Goal: Task Accomplishment & Management: Manage account settings

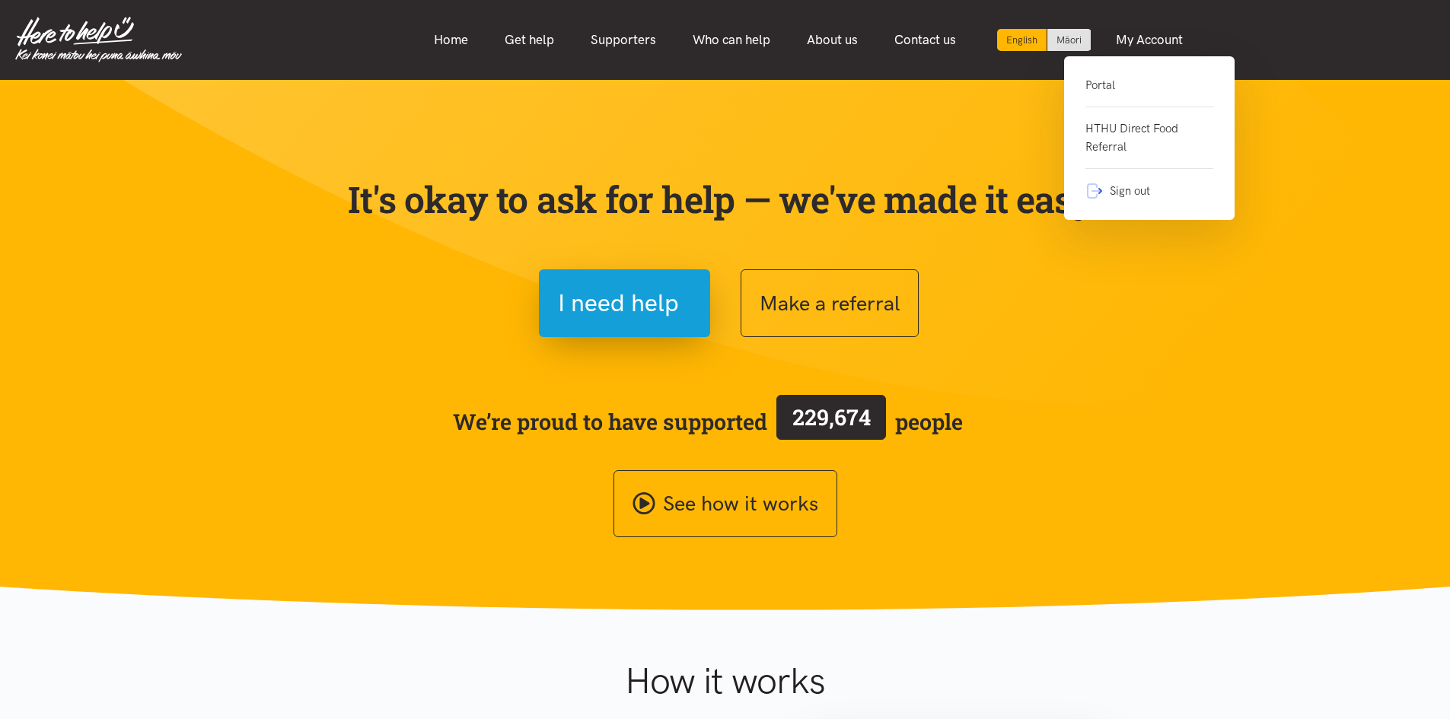
click at [1139, 74] on div "Portal HTHU Direct Food Referral Sign out" at bounding box center [1149, 138] width 170 height 164
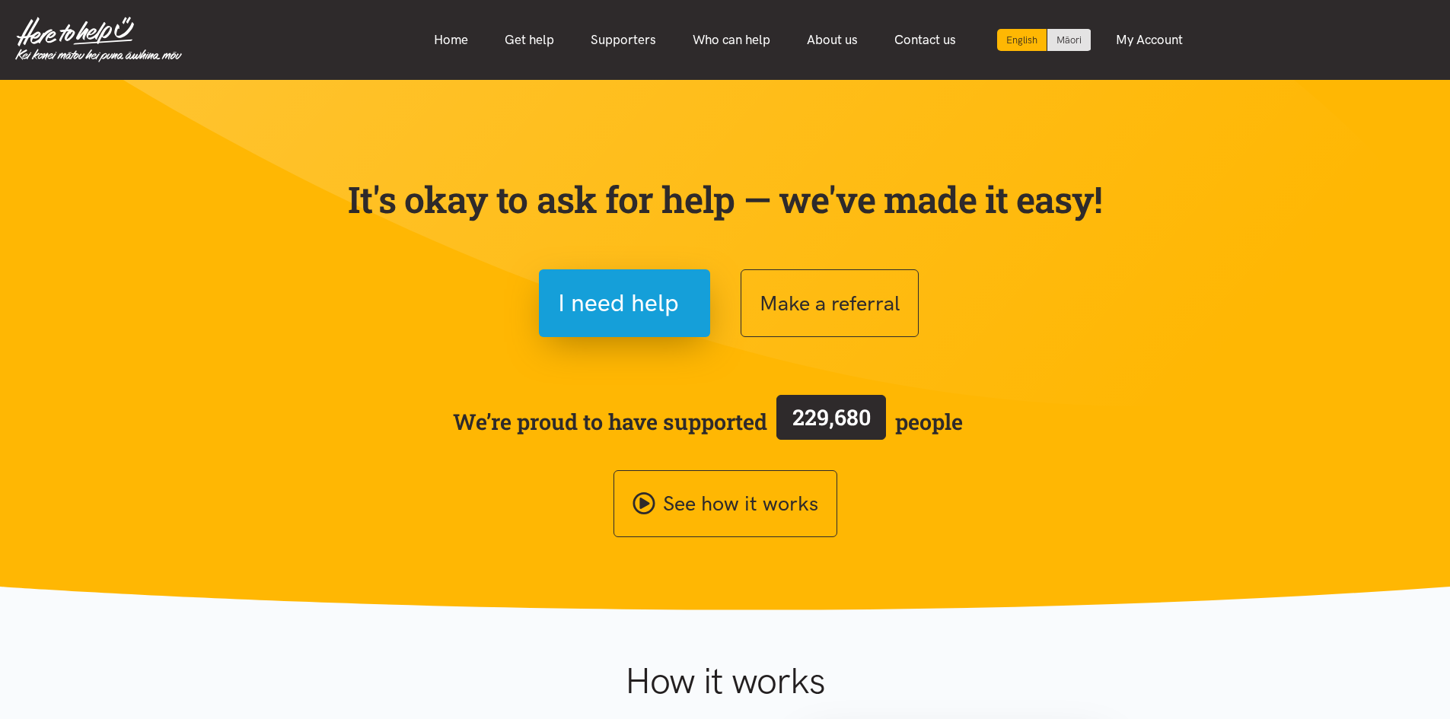
click at [1110, 78] on nav "English Māori Home Get help Supporters Who can help About us" at bounding box center [725, 40] width 1450 height 80
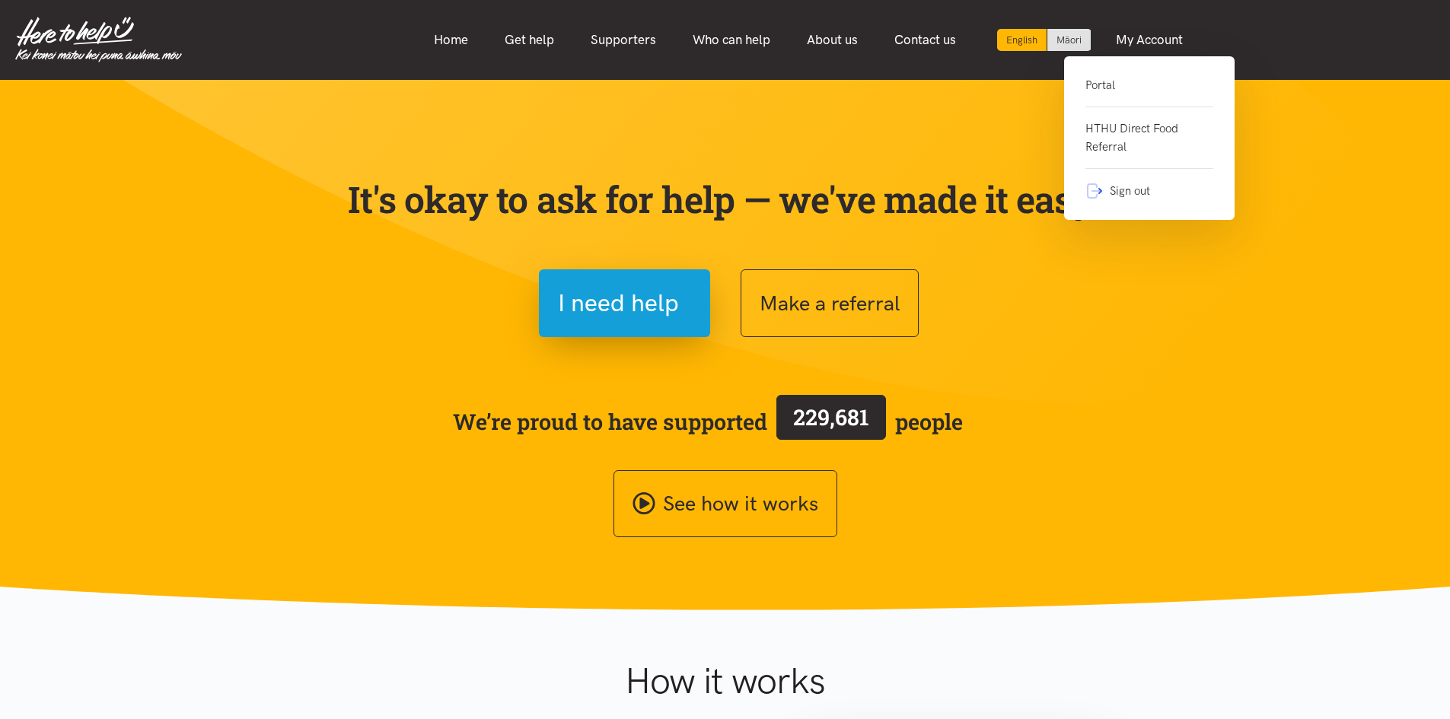
click at [1107, 78] on link "Portal" at bounding box center [1149, 91] width 128 height 31
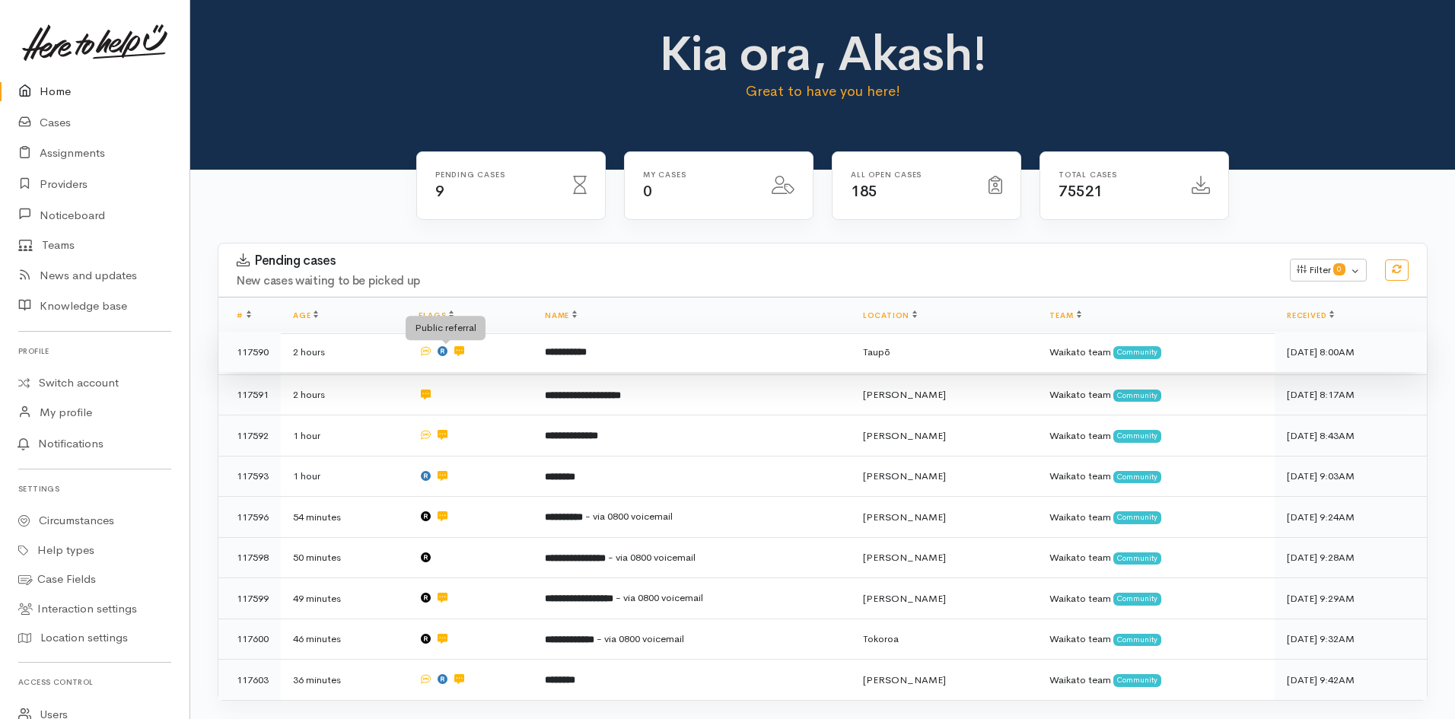
click at [446, 354] on icon at bounding box center [443, 351] width 10 height 10
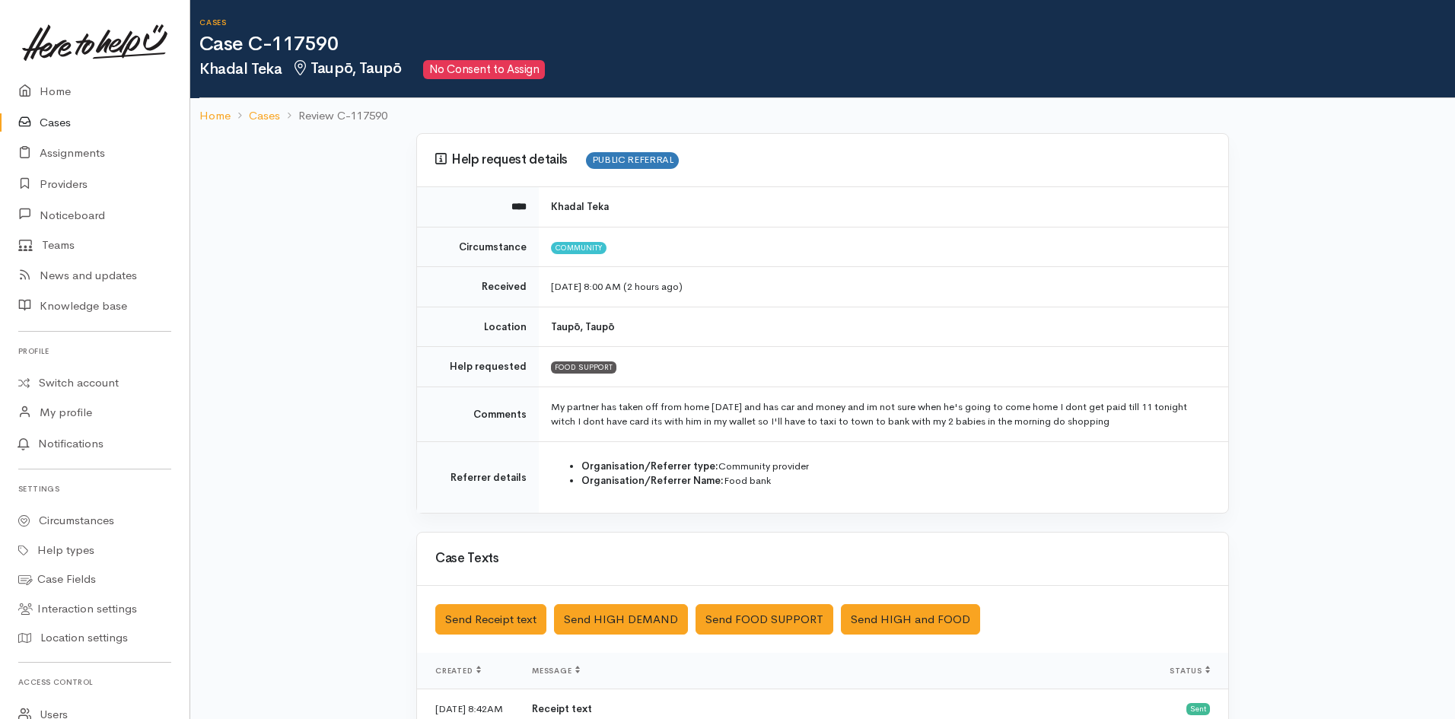
scroll to position [323, 0]
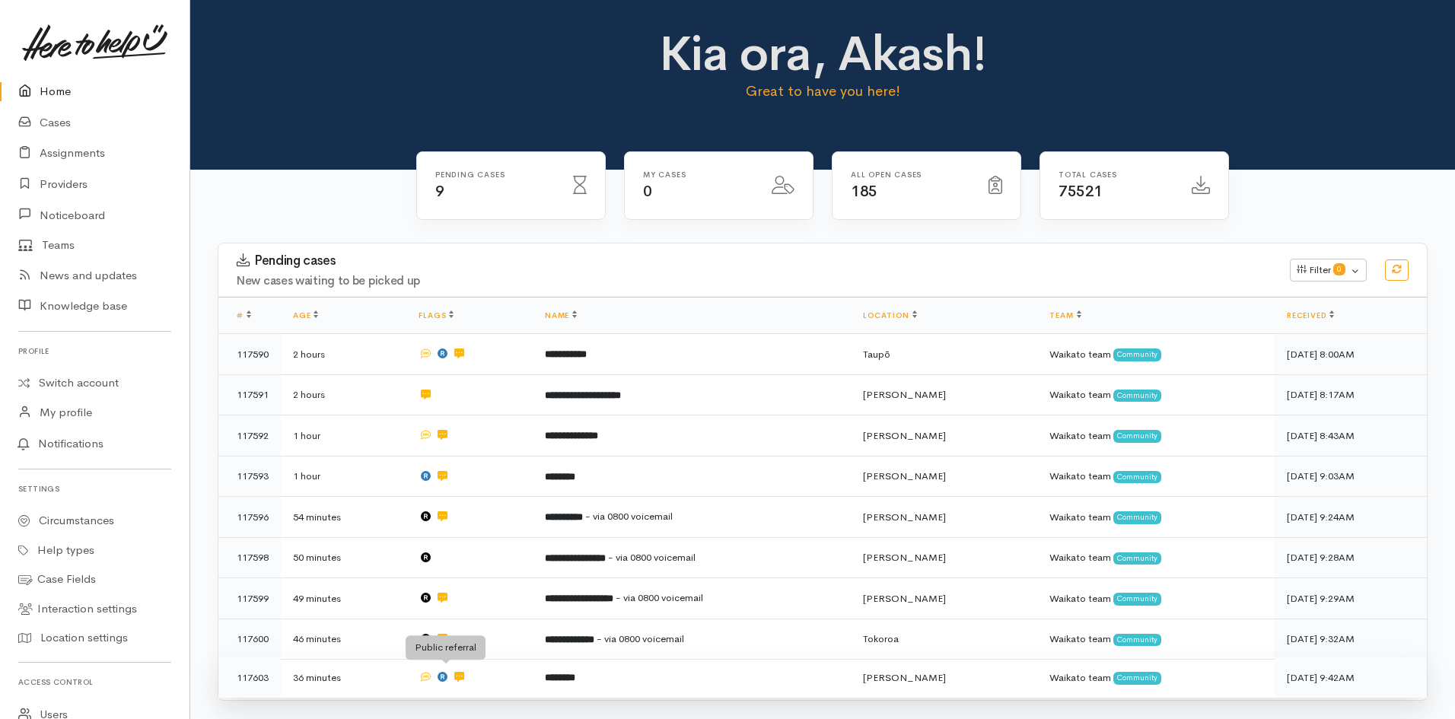
click at [445, 672] on icon at bounding box center [443, 677] width 10 height 10
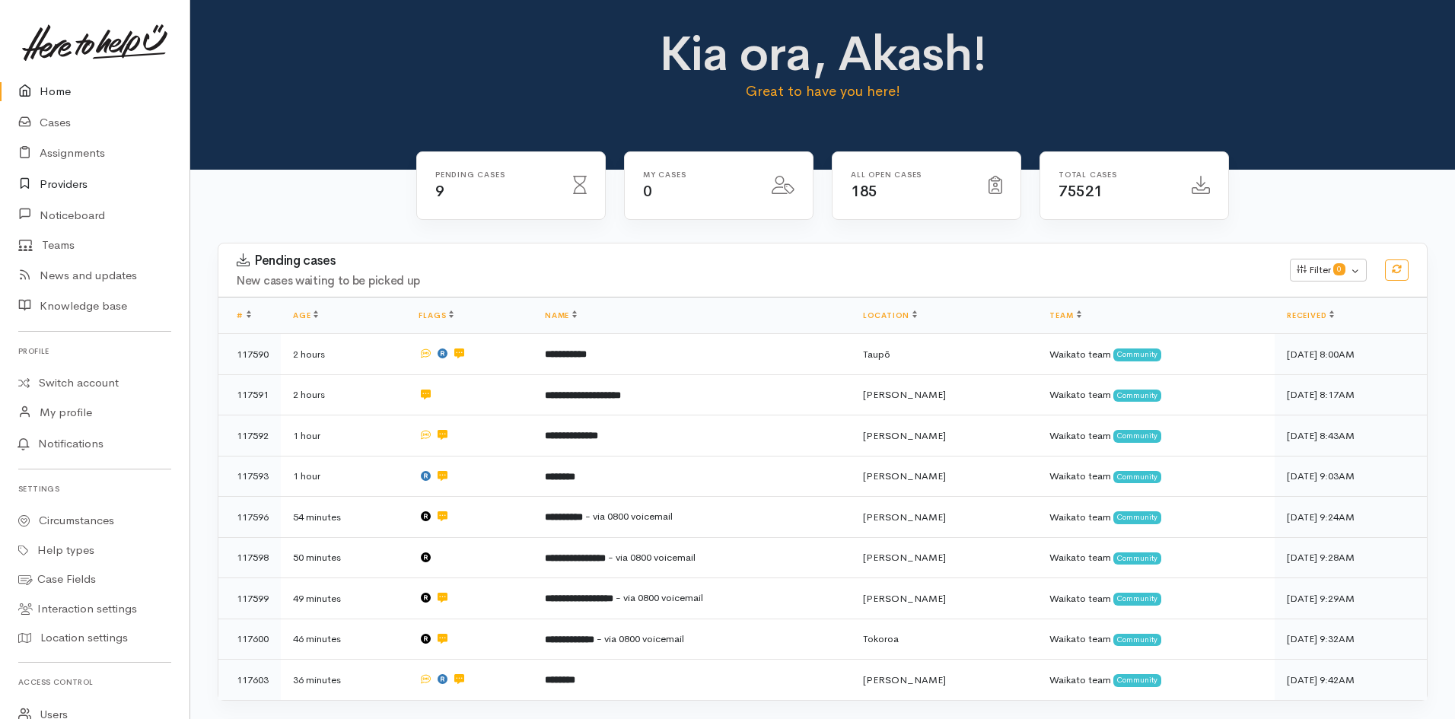
click at [78, 186] on link "Providers" at bounding box center [95, 184] width 190 height 31
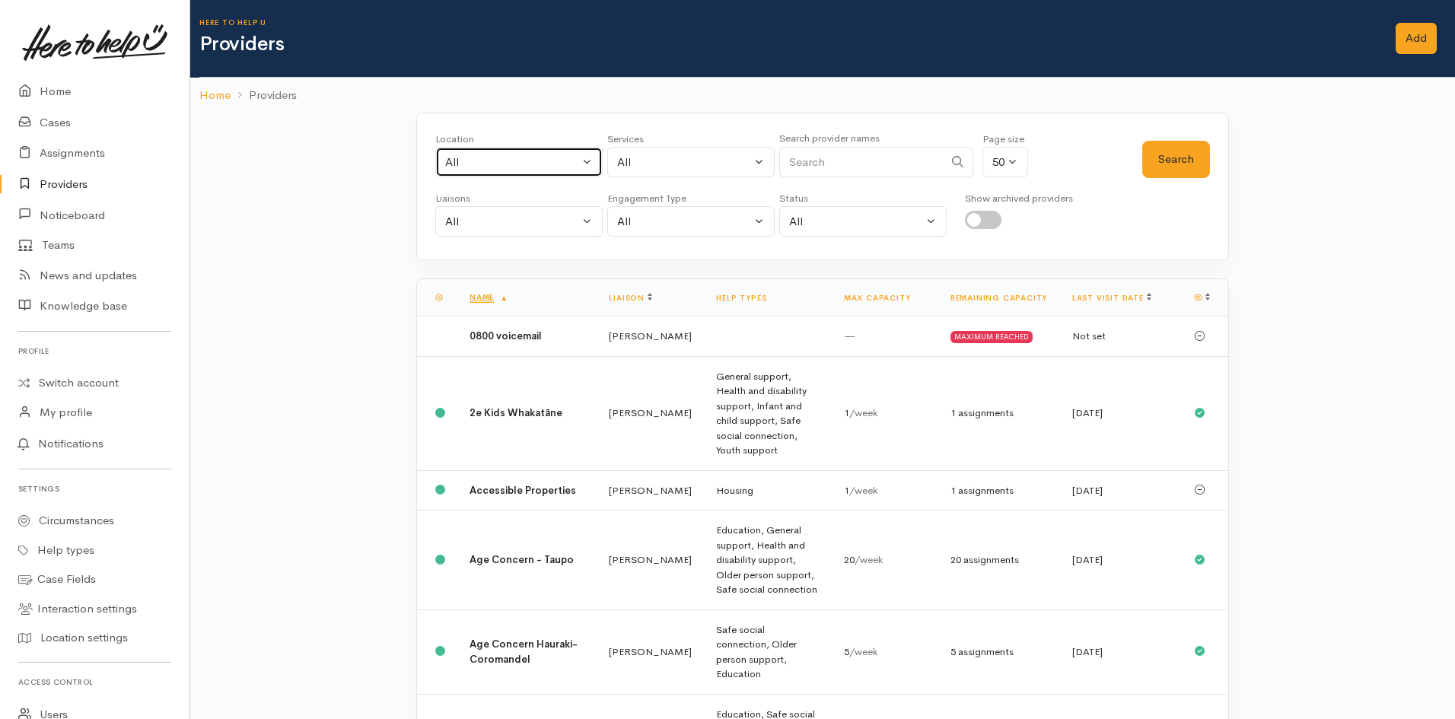
click at [560, 166] on div "All" at bounding box center [512, 163] width 134 height 18
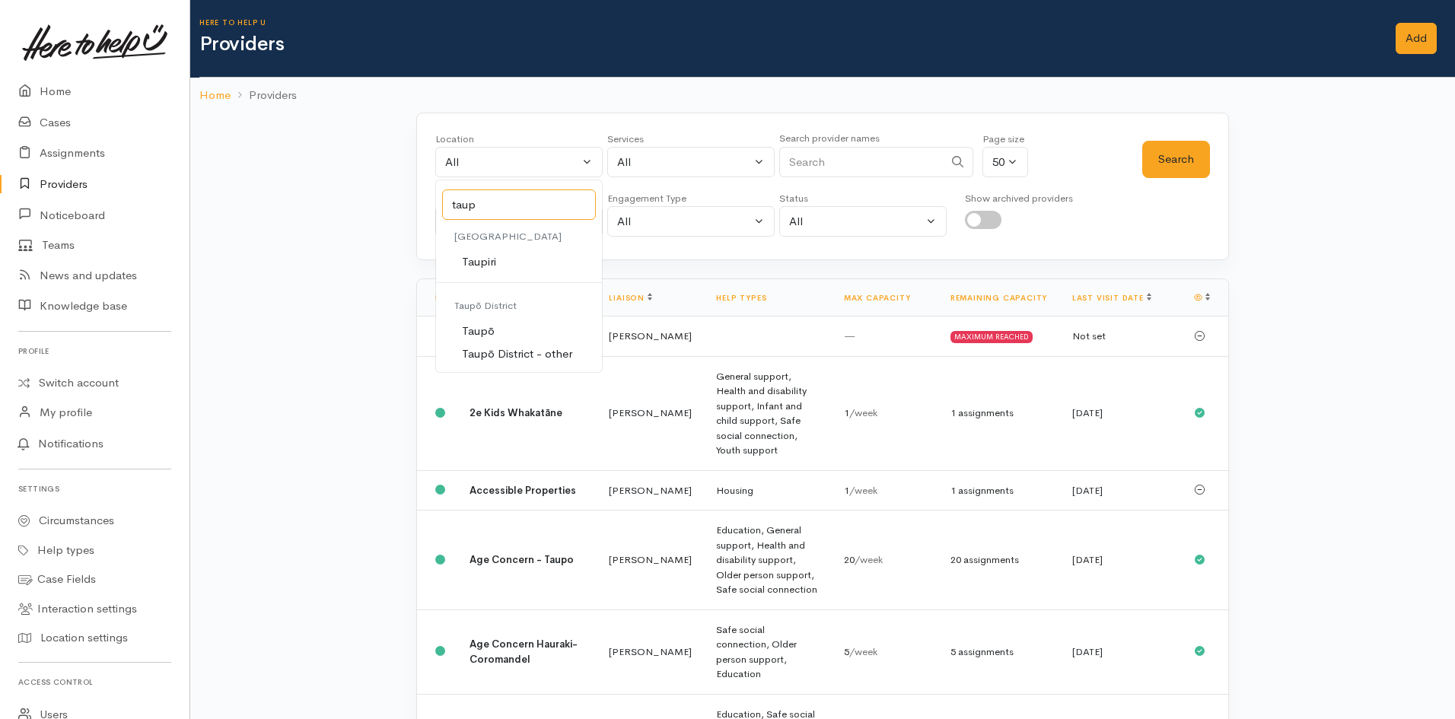
type input "taup"
click at [518, 333] on link "Taupō" at bounding box center [519, 332] width 166 height 24
select select "183"
click at [1180, 156] on button "Search" at bounding box center [1176, 159] width 68 height 37
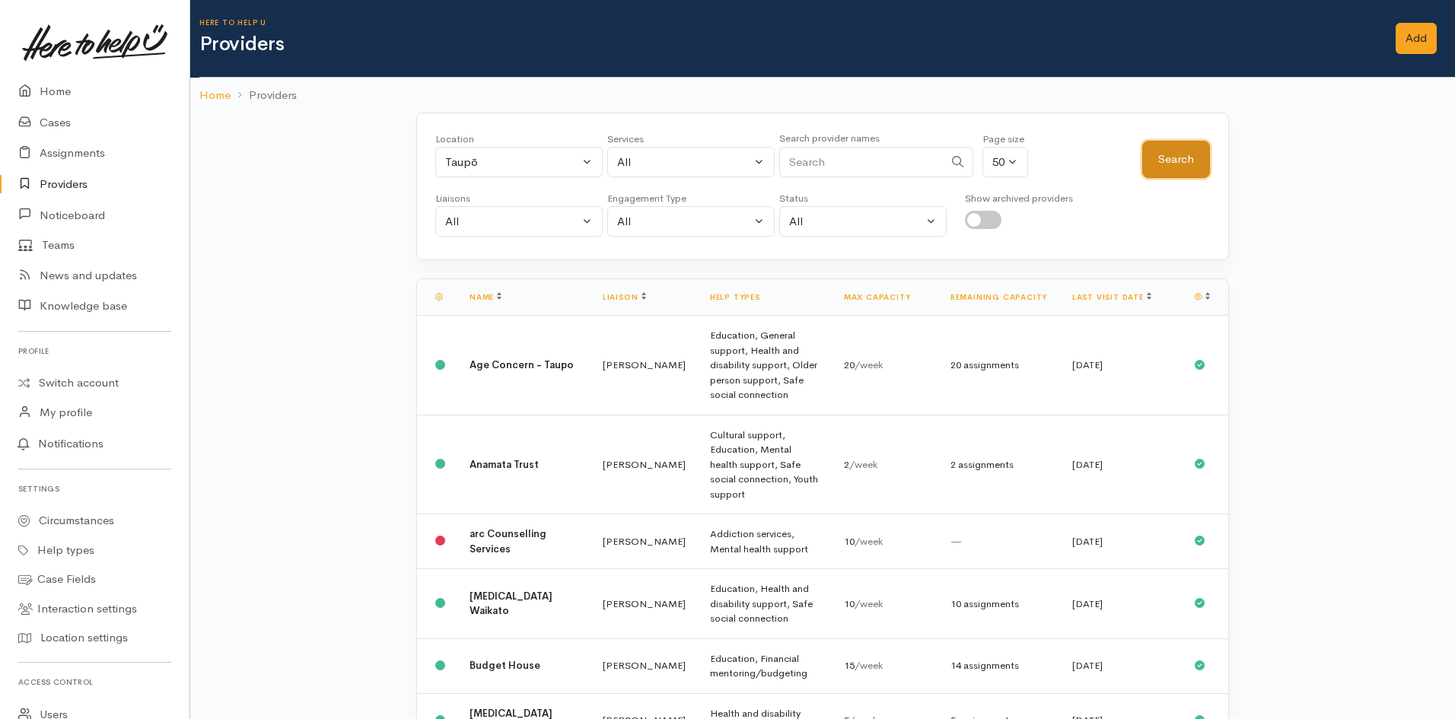
click at [1184, 161] on button "Search" at bounding box center [1176, 159] width 68 height 37
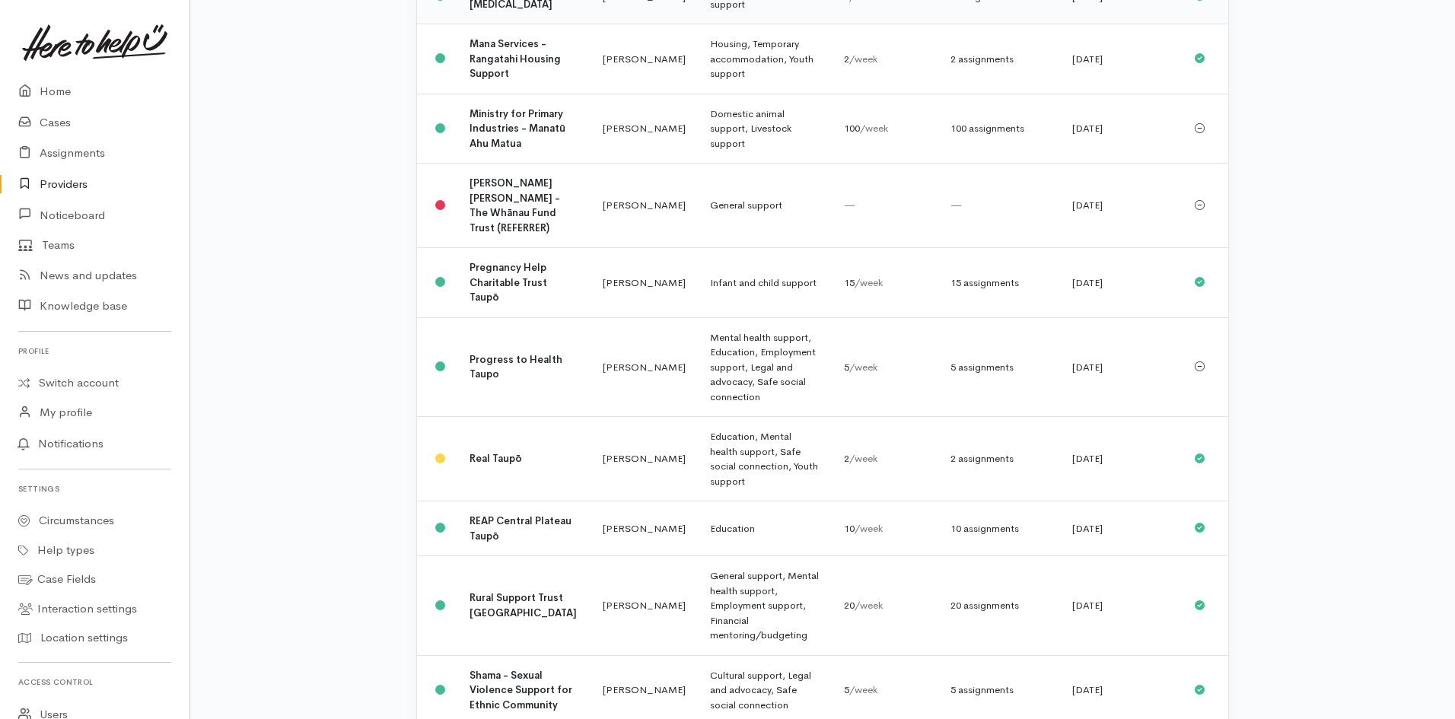
scroll to position [1674, 0]
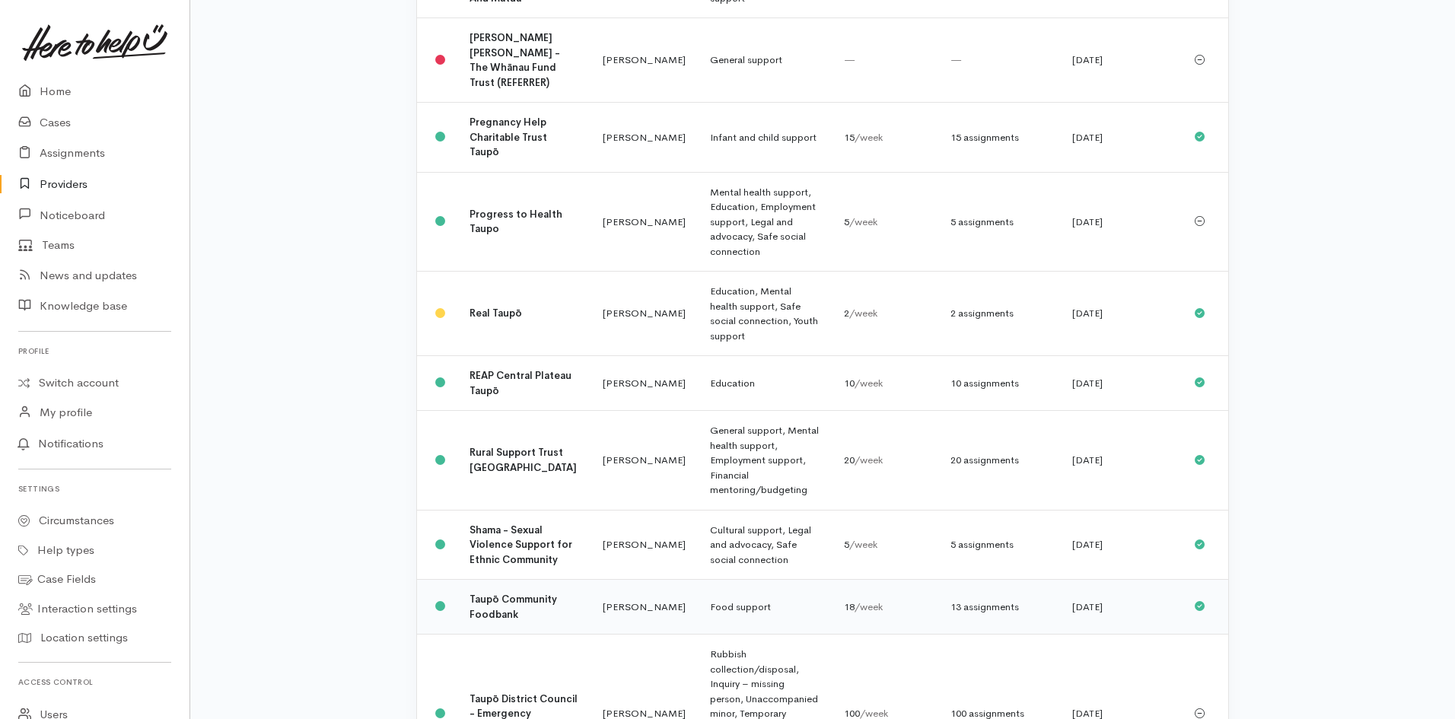
click at [514, 593] on b "Taupō Community Foodbank" at bounding box center [514, 607] width 88 height 28
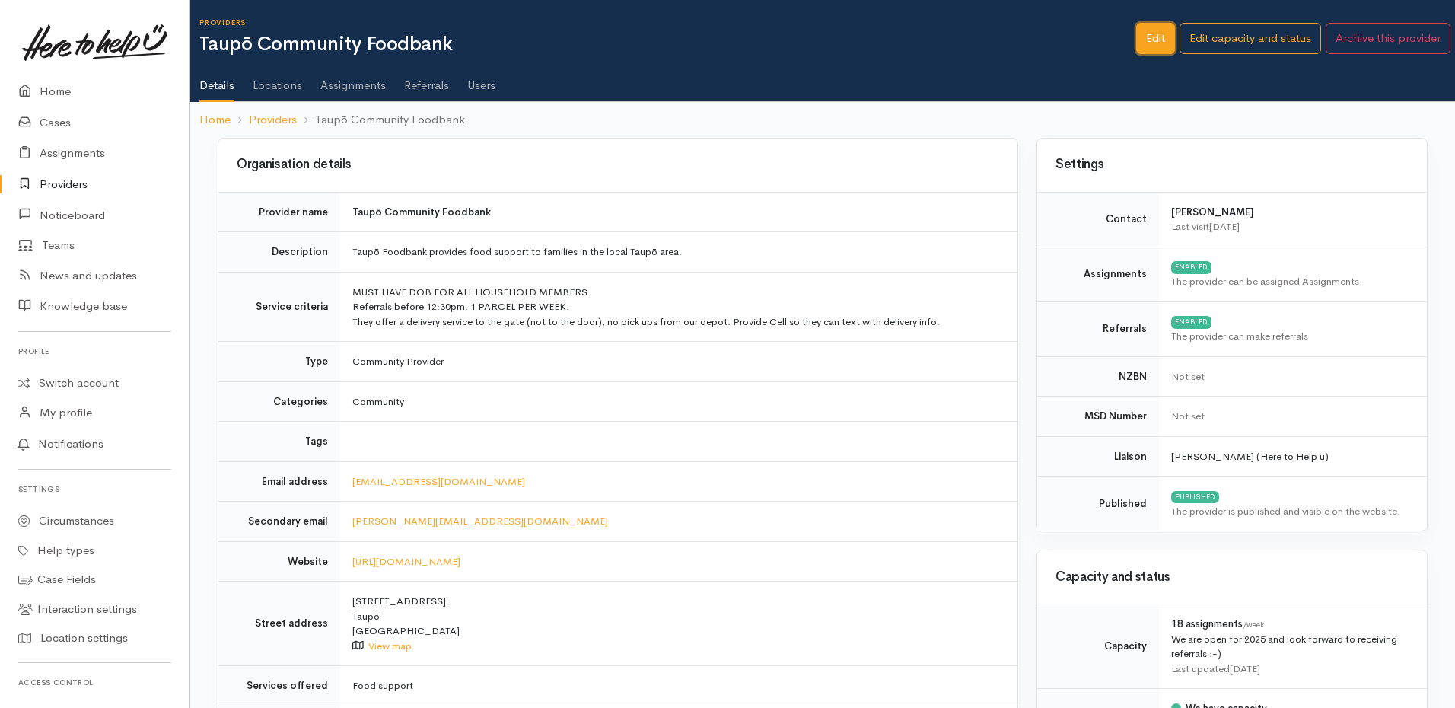
click at [1155, 43] on link "Edit" at bounding box center [1155, 38] width 39 height 31
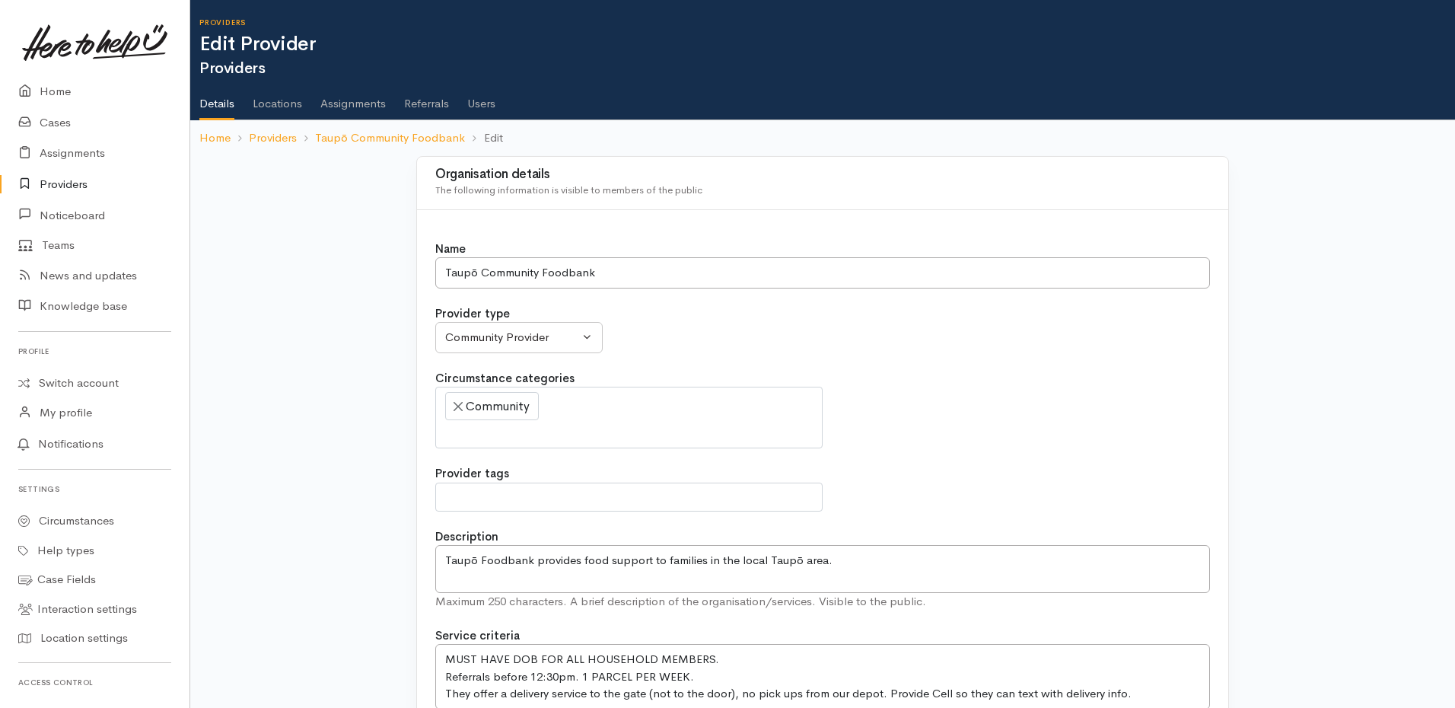
select select
drag, startPoint x: 1173, startPoint y: 207, endPoint x: 1166, endPoint y: 225, distance: 18.8
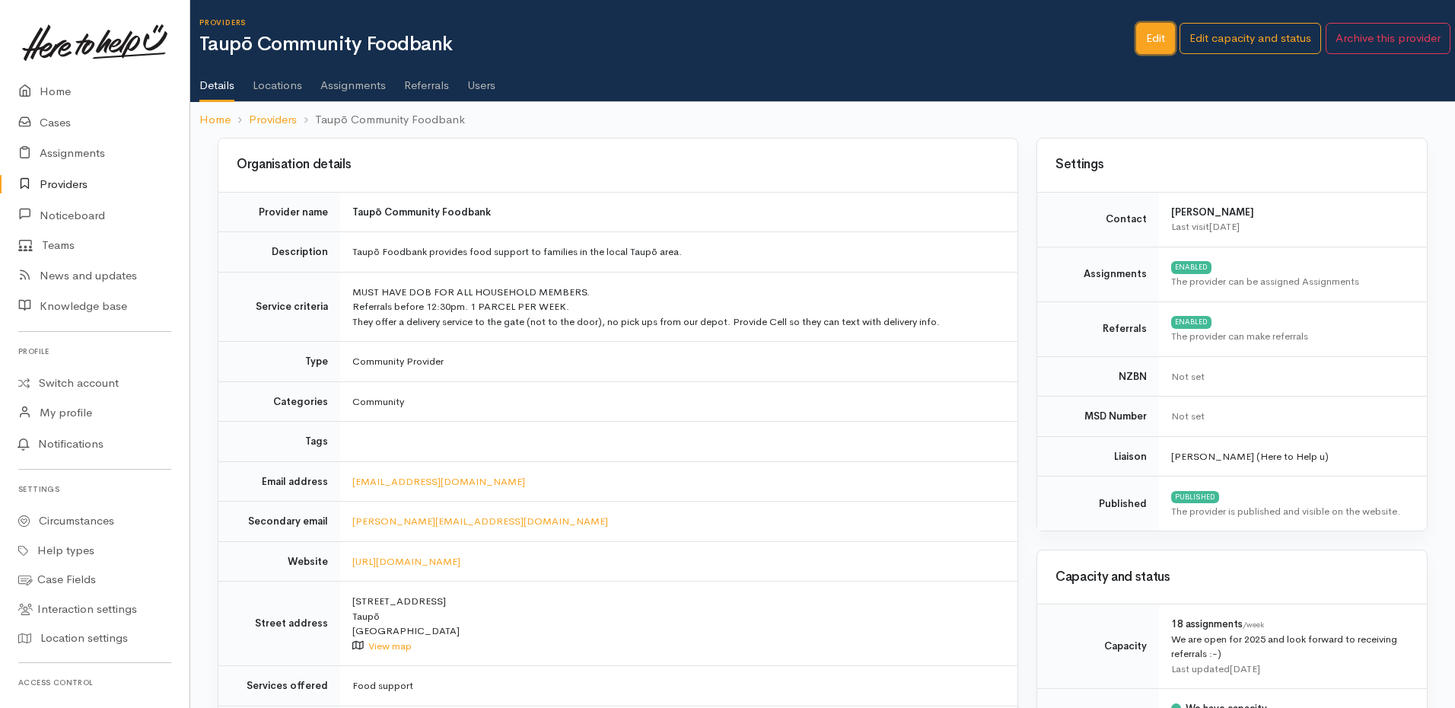
click at [1163, 29] on link "Edit" at bounding box center [1155, 38] width 39 height 31
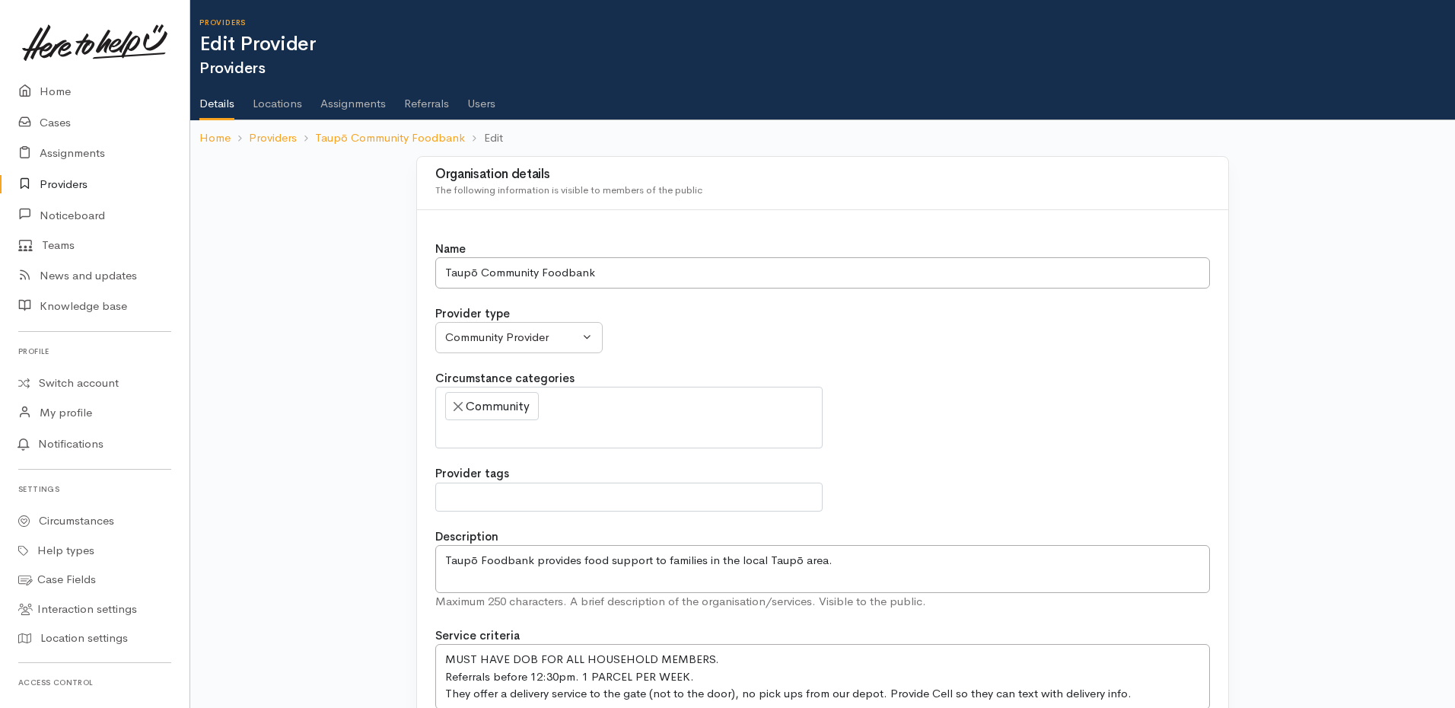
select select
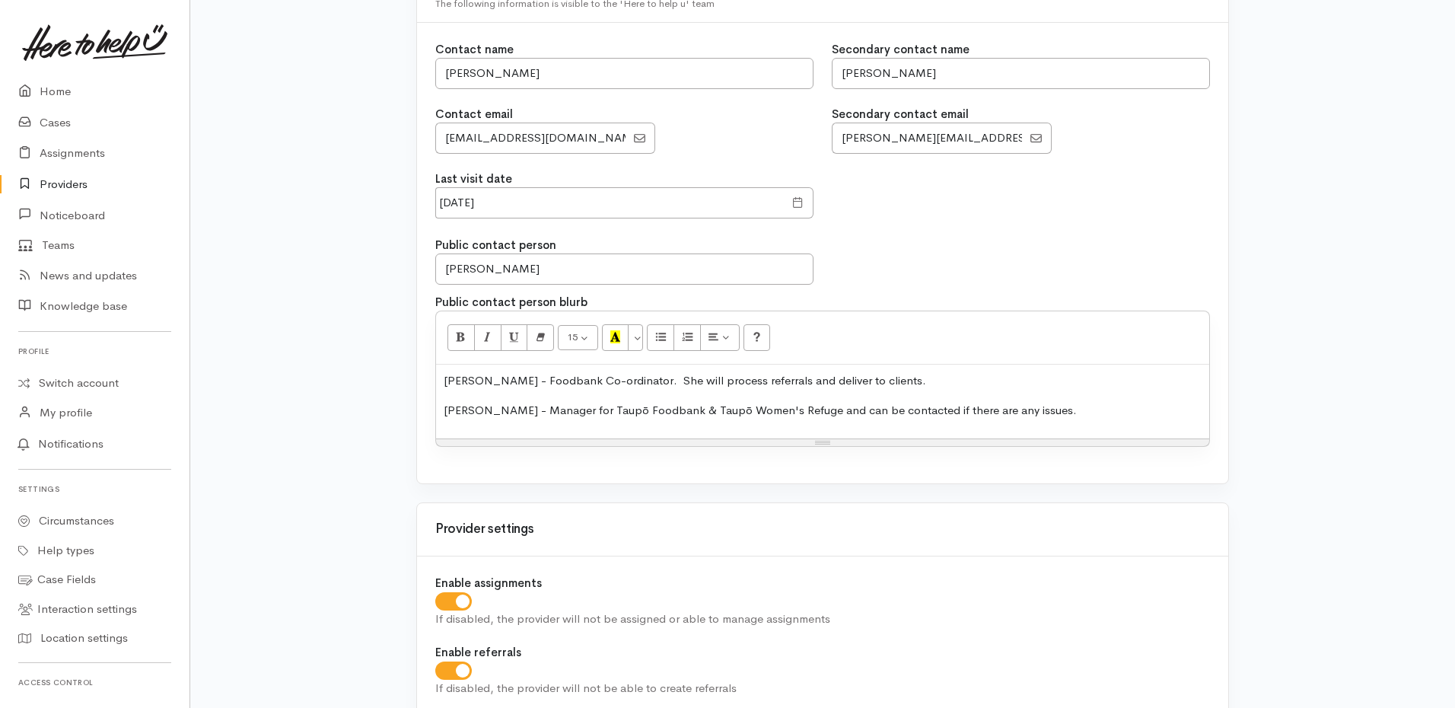
scroll to position [1210, 0]
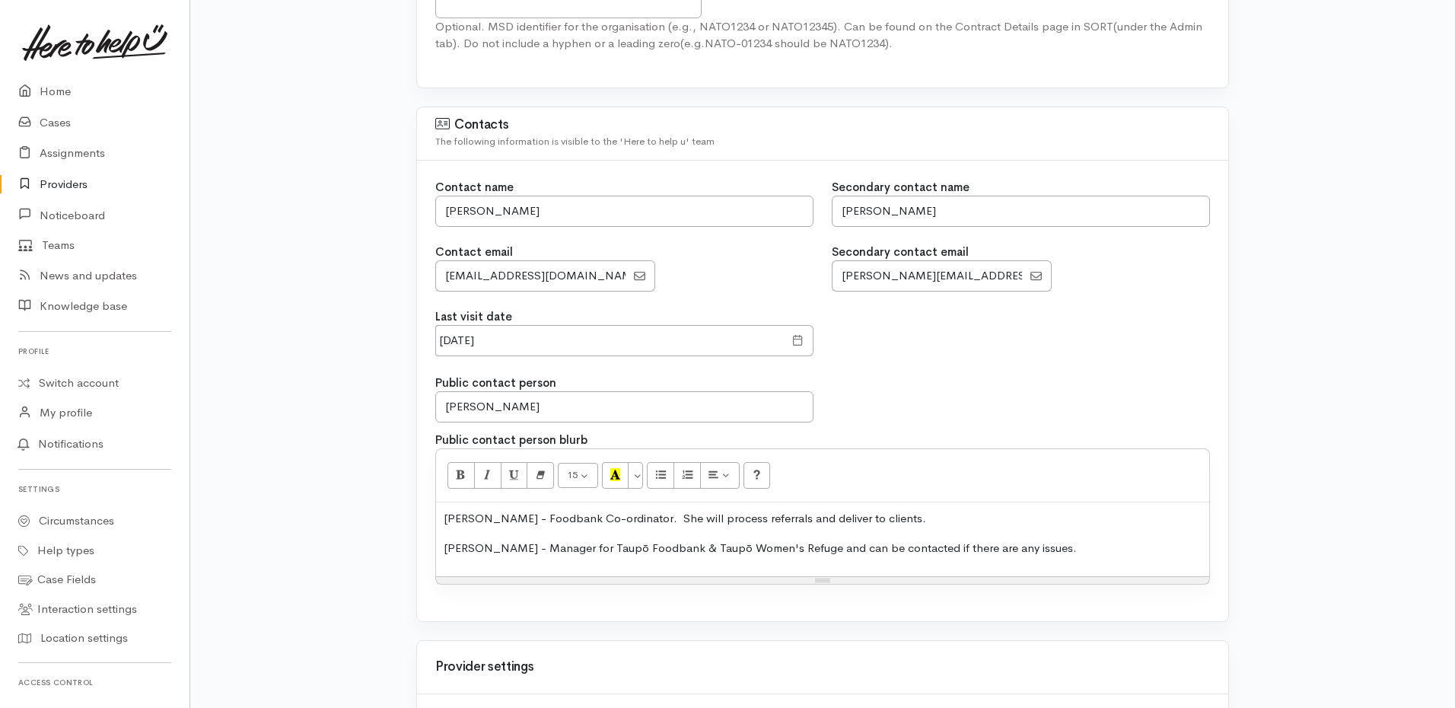
click at [807, 510] on p "[PERSON_NAME] - Foodbank Co-ordinator. She will process referrals and deliver t…" at bounding box center [823, 519] width 758 height 18
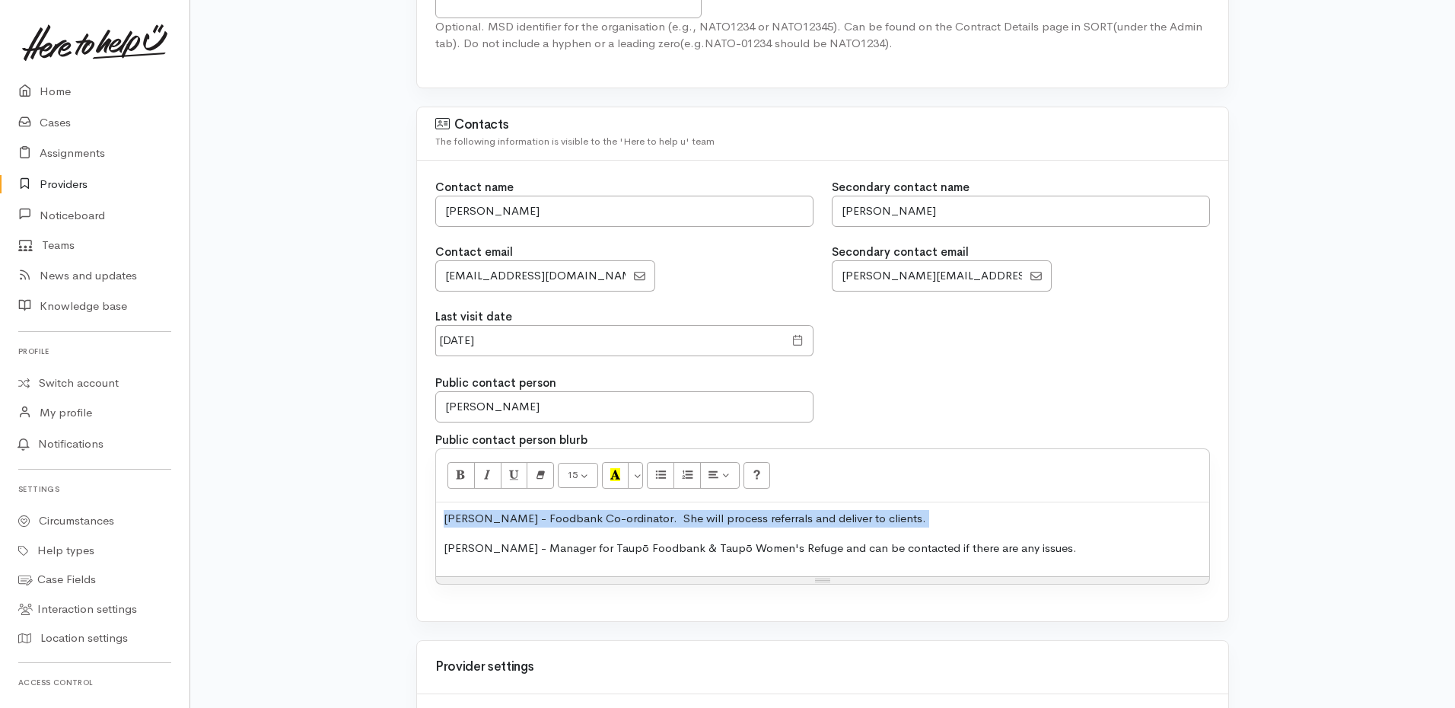
click at [807, 510] on p "[PERSON_NAME] - Foodbank Co-ordinator. She will process referrals and deliver t…" at bounding box center [823, 519] width 758 height 18
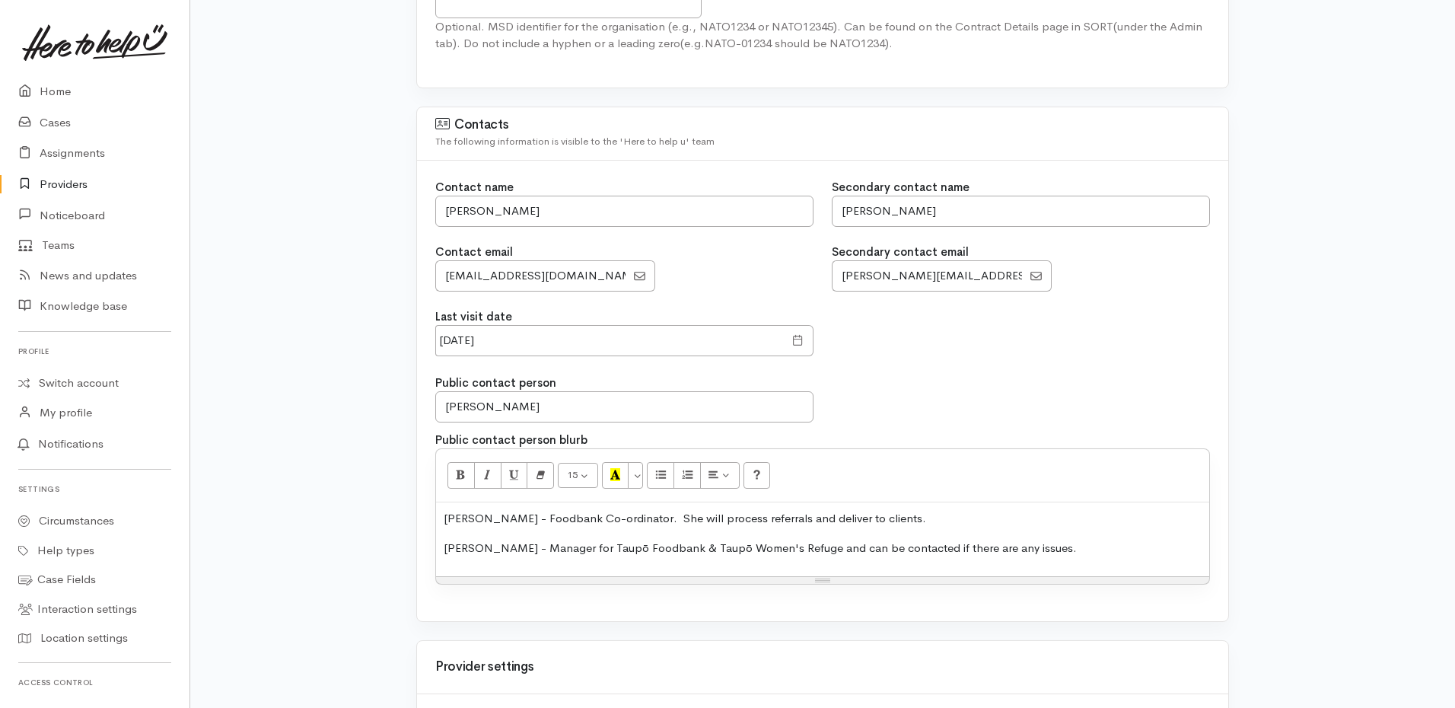
click at [882, 546] on p "[PERSON_NAME] - Manager for Taupō Foodbank & Taupō Women's Refuge and can be co…" at bounding box center [823, 549] width 758 height 18
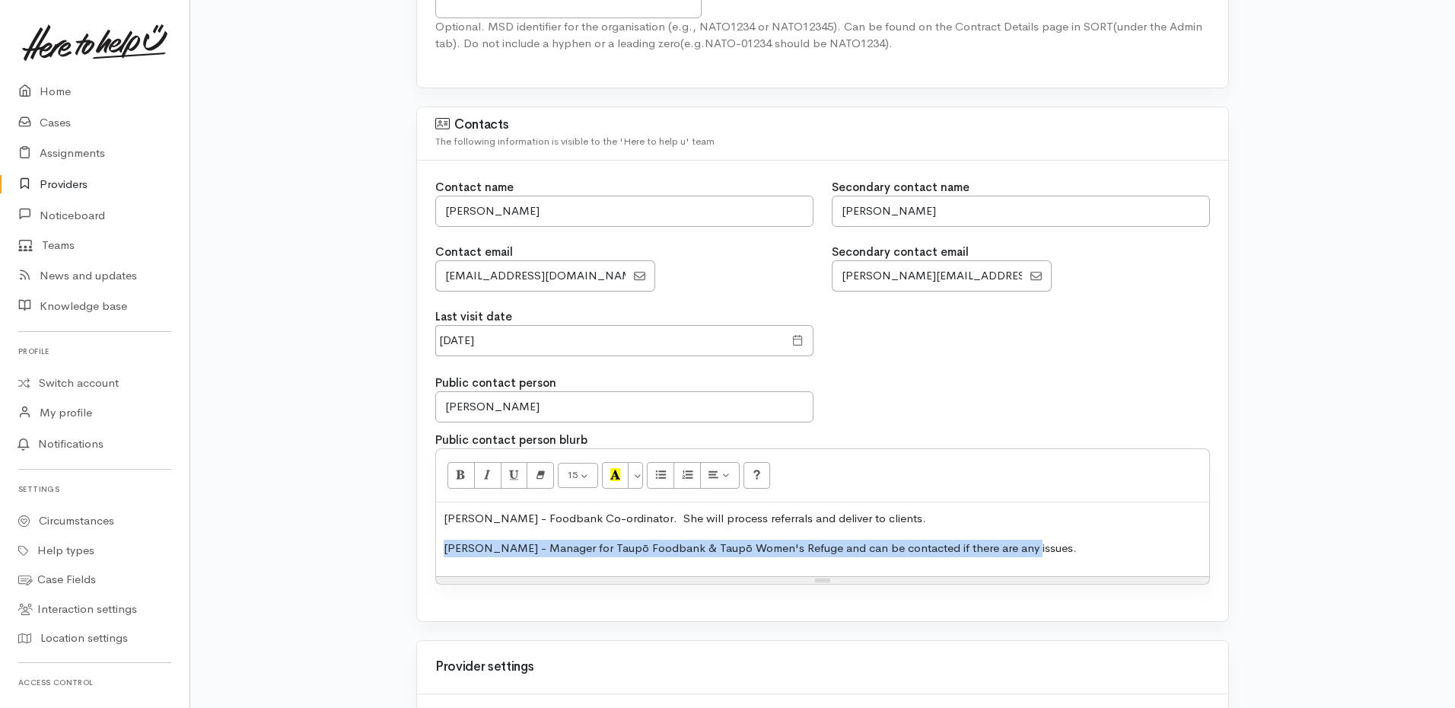
click at [882, 546] on p "[PERSON_NAME] - Manager for Taupō Foodbank & Taupō Women's Refuge and can be co…" at bounding box center [823, 549] width 758 height 18
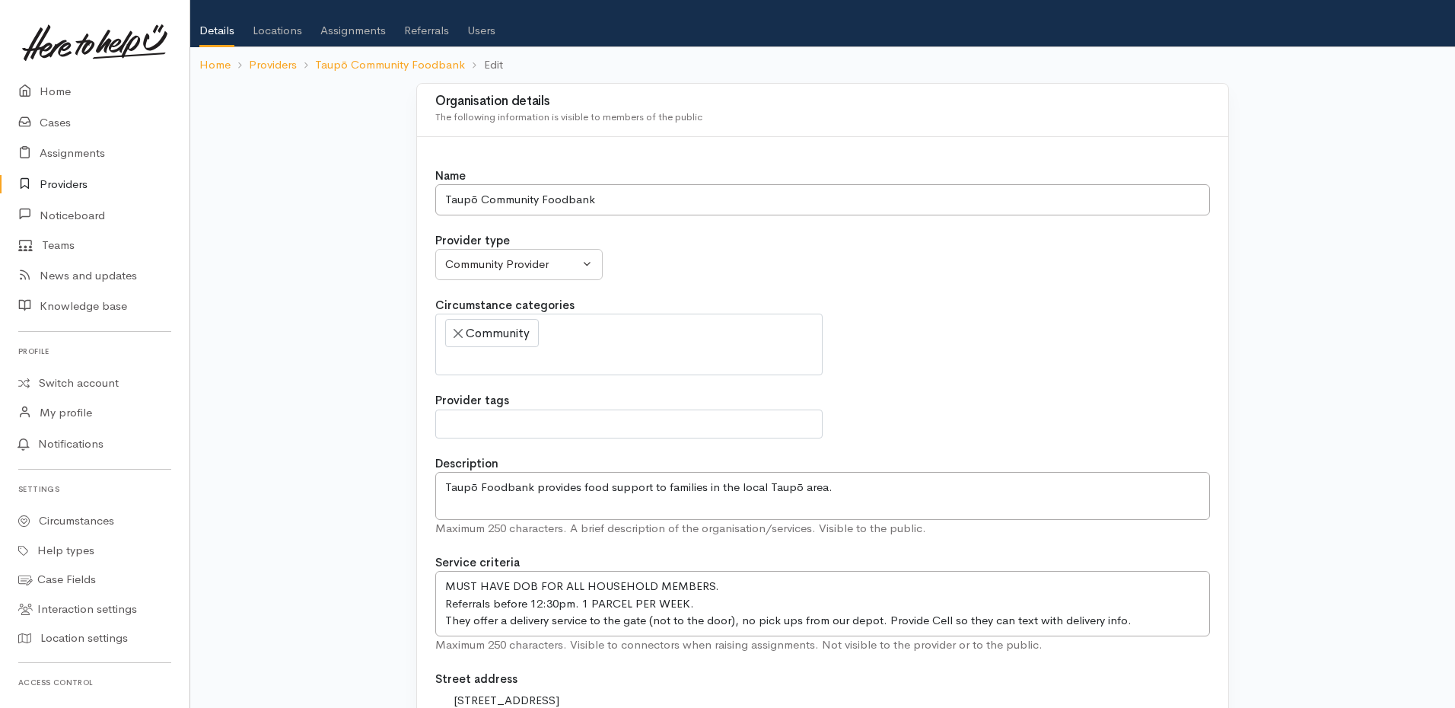
scroll to position [69, 0]
